Goal: Navigation & Orientation: Go to known website

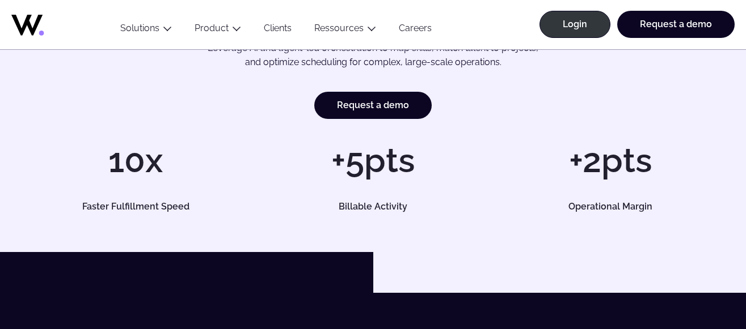
scroll to position [58, 0]
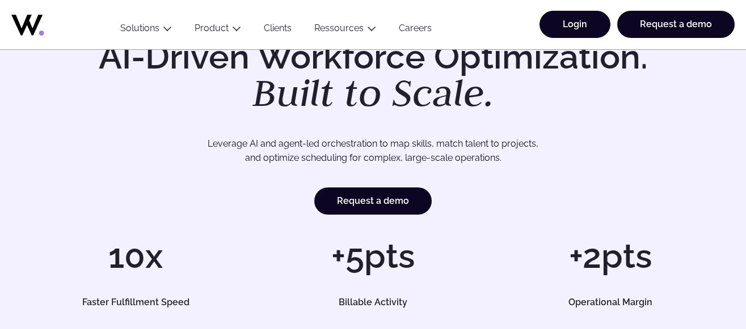
click at [574, 25] on link "Login" at bounding box center [574, 24] width 71 height 27
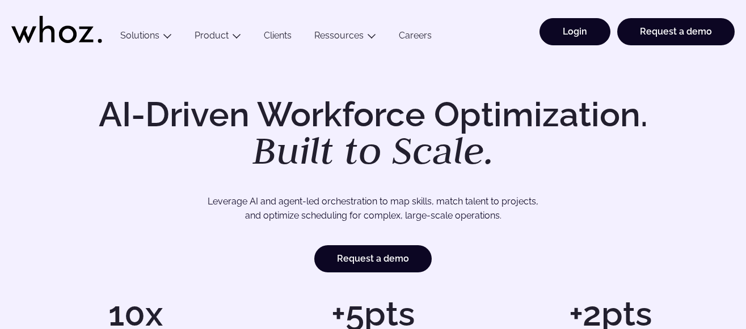
click at [565, 38] on link "Login" at bounding box center [574, 31] width 71 height 27
